Goal: Information Seeking & Learning: Learn about a topic

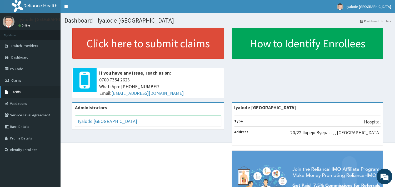
click at [12, 91] on span "Tariffs" at bounding box center [15, 92] width 9 height 5
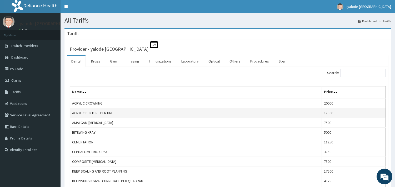
drag, startPoint x: 259, startPoint y: 63, endPoint x: 237, endPoint y: 109, distance: 51.3
click at [237, 109] on td "ACRYLIC DENTURE PER UNIT" at bounding box center [196, 113] width 252 height 10
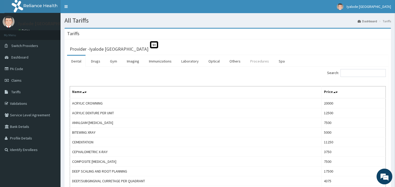
click at [253, 61] on link "Procedures" at bounding box center [259, 61] width 27 height 11
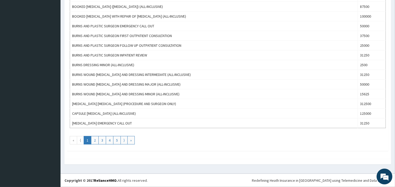
scroll to position [458, 0]
click at [124, 140] on link "⟩" at bounding box center [123, 140] width 7 height 8
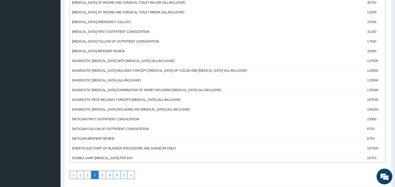
scroll to position [438, 0]
click at [124, 176] on link "⟩" at bounding box center [123, 175] width 7 height 8
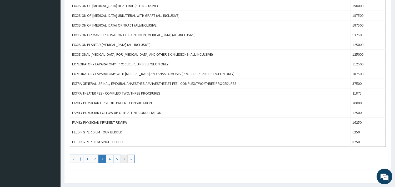
click at [125, 160] on link "⟩" at bounding box center [123, 159] width 7 height 8
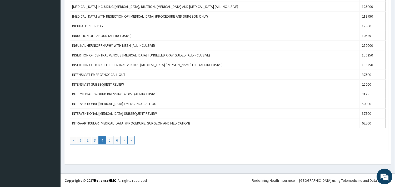
scroll to position [458, 0]
click at [124, 141] on link "⟩" at bounding box center [123, 140] width 7 height 8
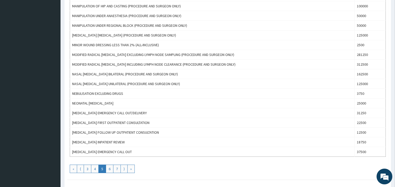
scroll to position [438, 0]
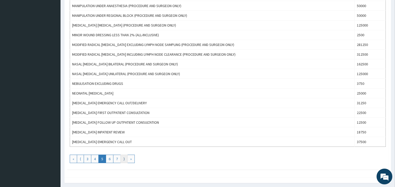
click at [124, 160] on link "⟩" at bounding box center [123, 159] width 7 height 8
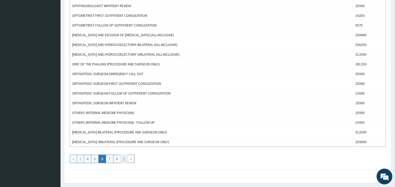
click at [124, 161] on link "⟩" at bounding box center [123, 159] width 7 height 8
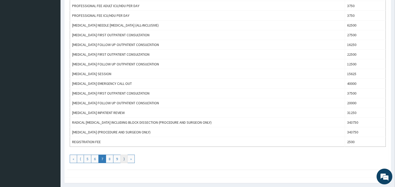
click at [123, 158] on link "⟩" at bounding box center [123, 159] width 7 height 8
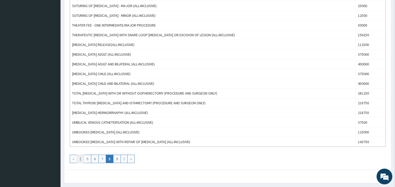
click at [80, 159] on link "⟨" at bounding box center [80, 159] width 7 height 8
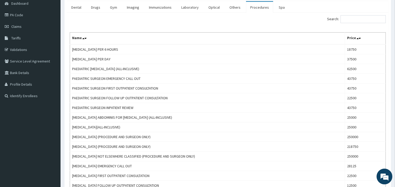
scroll to position [58, 0]
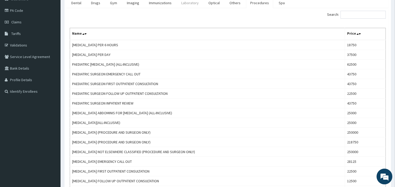
click at [189, 4] on link "Laboratory" at bounding box center [190, 2] width 26 height 11
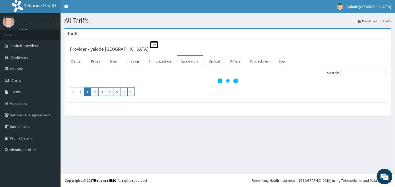
scroll to position [0, 0]
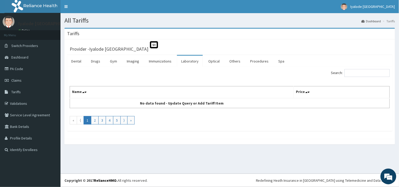
click at [193, 62] on link "Laboratory" at bounding box center [190, 61] width 26 height 11
click at [194, 57] on link "Laboratory" at bounding box center [190, 61] width 26 height 11
click at [262, 62] on link "Procedures" at bounding box center [259, 61] width 27 height 11
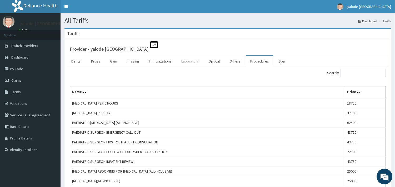
click at [192, 61] on link "Laboratory" at bounding box center [190, 61] width 26 height 11
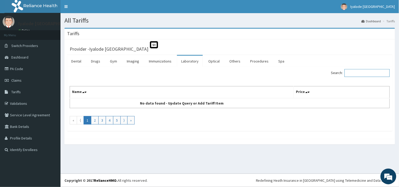
click at [353, 73] on input "Search:" at bounding box center [366, 73] width 45 height 8
click at [100, 62] on link "Drugs" at bounding box center [96, 61] width 18 height 11
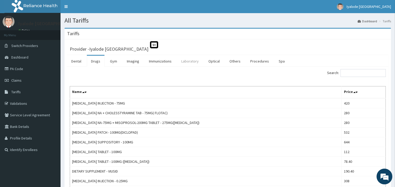
click at [194, 62] on link "Laboratory" at bounding box center [190, 61] width 26 height 11
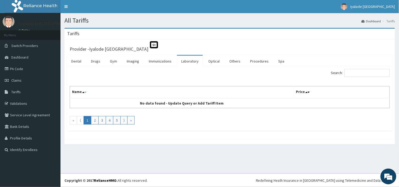
click at [85, 94] on icon at bounding box center [85, 92] width 2 height 4
click at [124, 122] on link "⟩" at bounding box center [123, 120] width 7 height 8
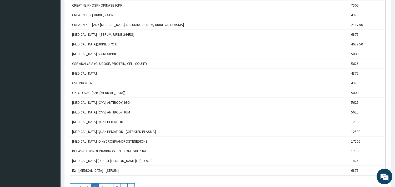
scroll to position [458, 0]
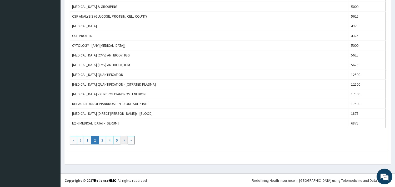
click at [124, 141] on link "⟩" at bounding box center [123, 140] width 7 height 8
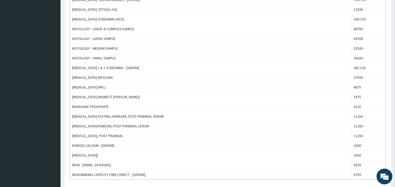
scroll to position [438, 0]
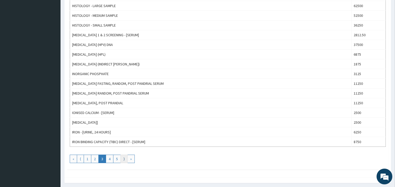
click at [124, 158] on link "⟩" at bounding box center [123, 159] width 7 height 8
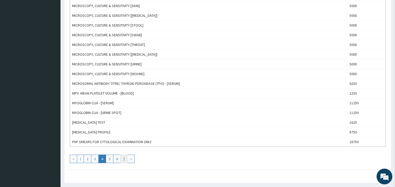
click at [125, 161] on link "⟩" at bounding box center [123, 159] width 7 height 8
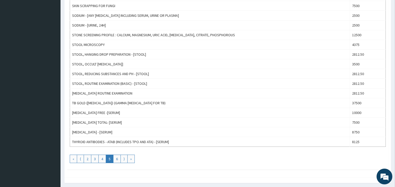
scroll to position [458, 0]
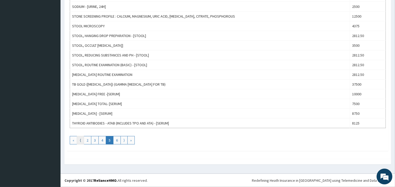
click at [82, 141] on link "⟨" at bounding box center [80, 140] width 7 height 8
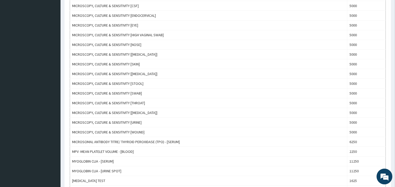
scroll to position [438, 0]
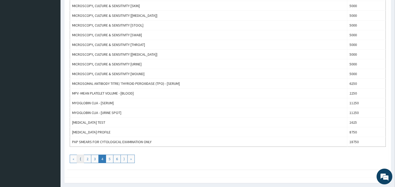
click at [80, 161] on link "⟨" at bounding box center [80, 159] width 7 height 8
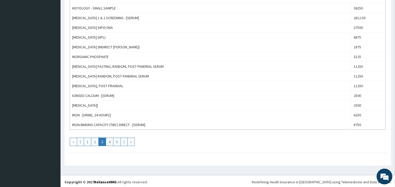
scroll to position [458, 0]
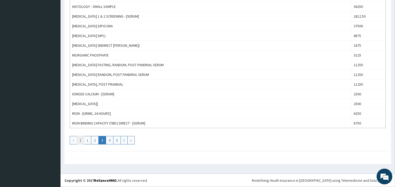
click at [83, 141] on link "⟨" at bounding box center [80, 140] width 7 height 8
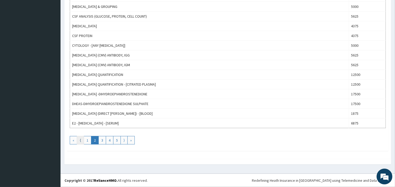
click at [81, 140] on link "⟨" at bounding box center [80, 140] width 7 height 8
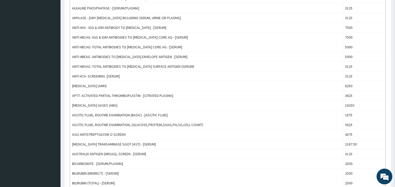
scroll to position [321, 0]
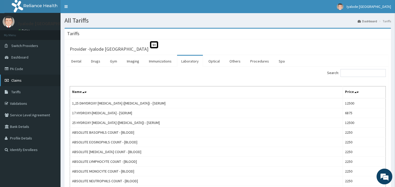
click at [19, 79] on span "Claims" at bounding box center [16, 80] width 10 height 5
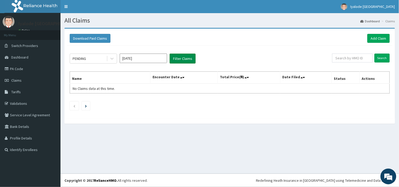
click at [191, 58] on button "Filter Claims" at bounding box center [183, 59] width 26 height 10
